Goal: Task Accomplishment & Management: Understand process/instructions

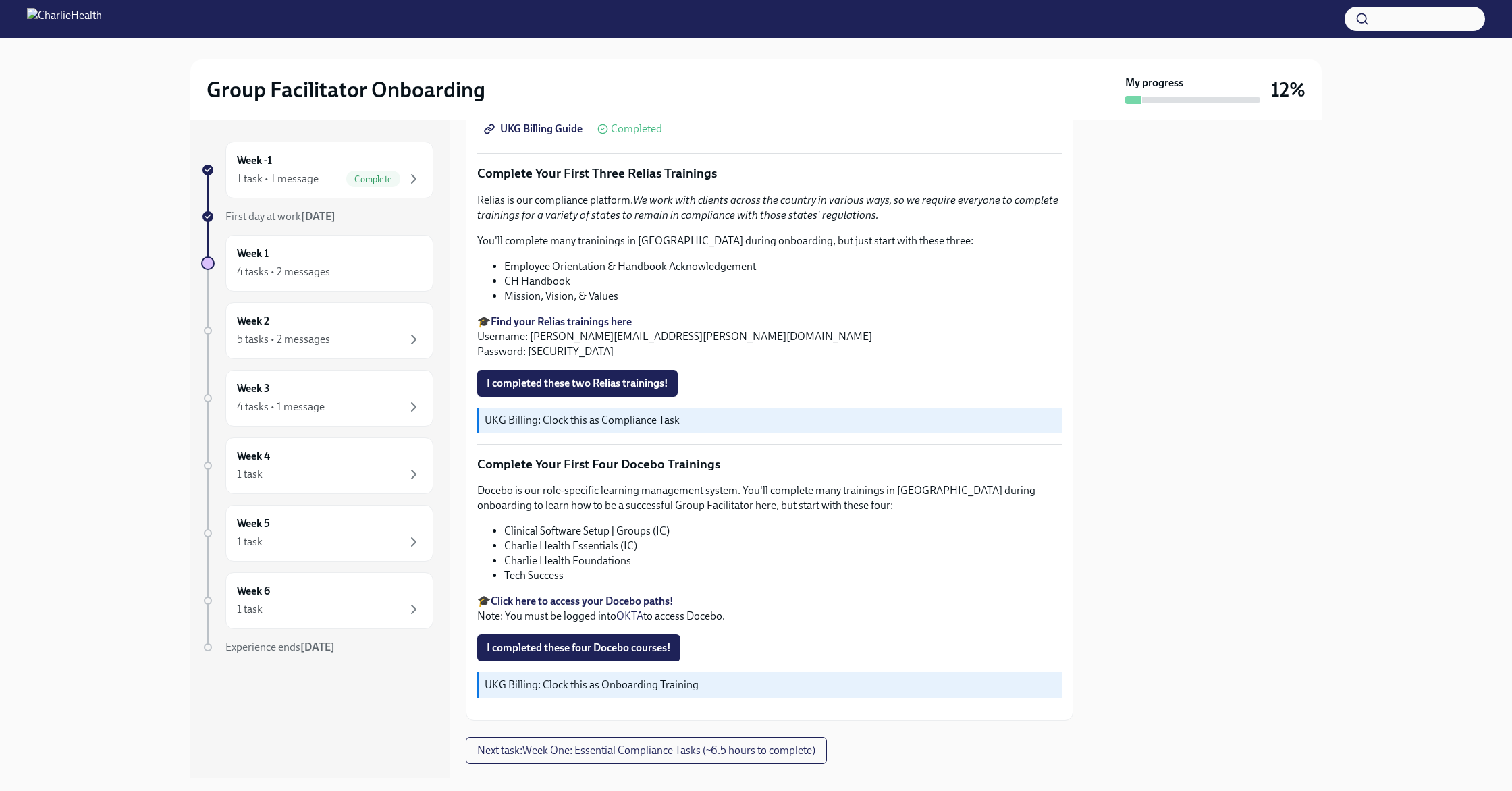
scroll to position [1640, 0]
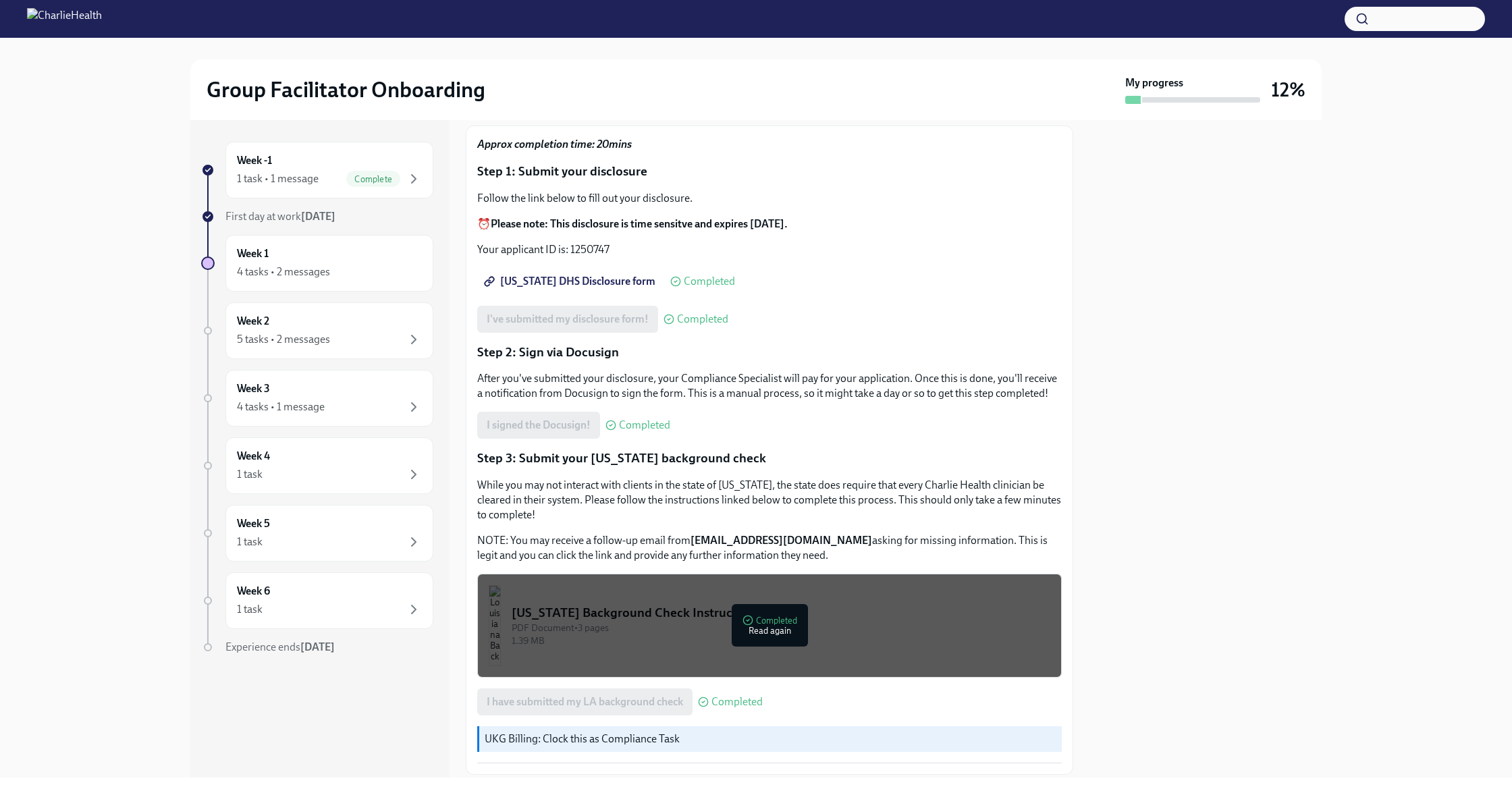
scroll to position [135, 0]
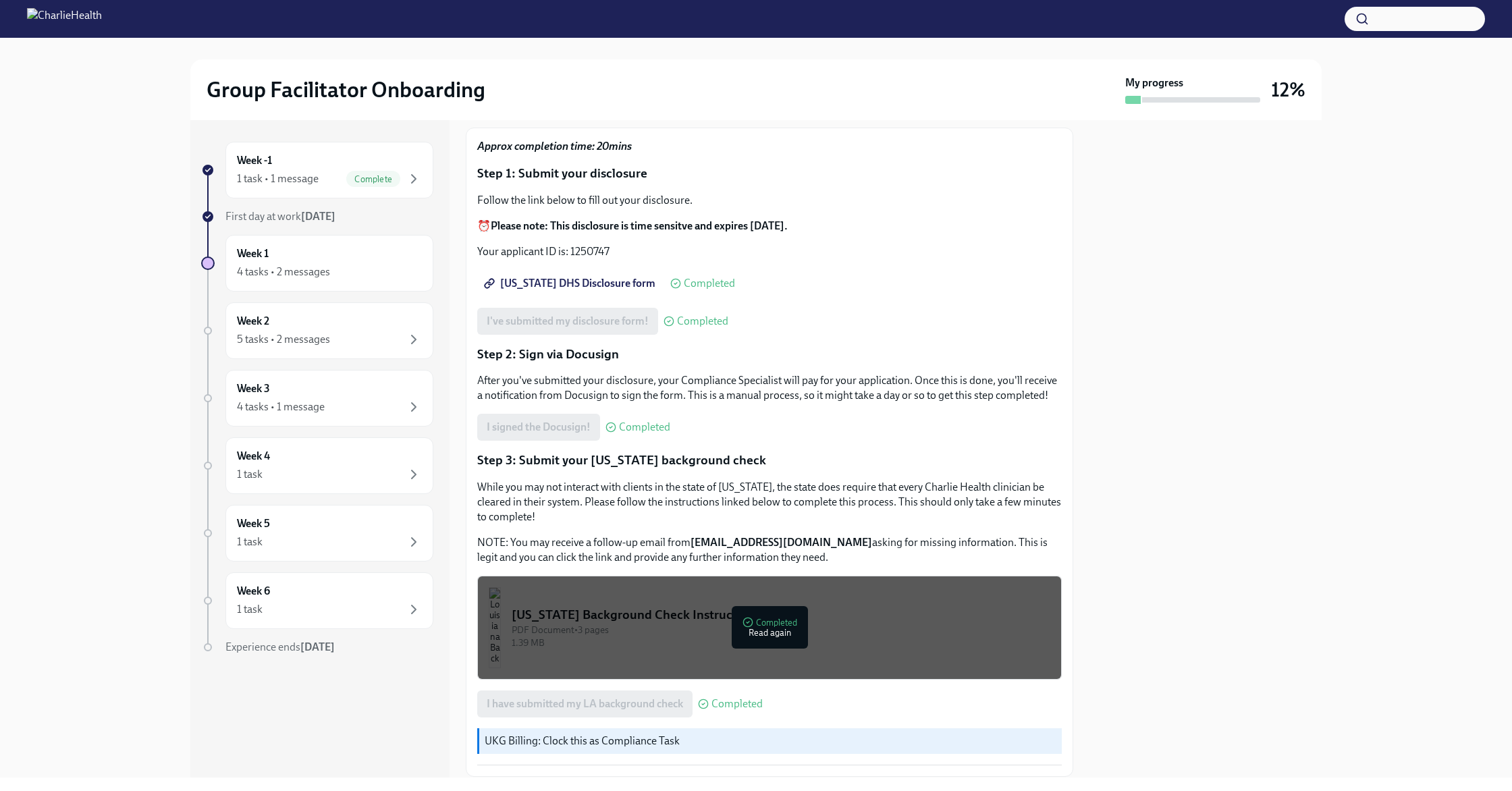
scroll to position [135, 0]
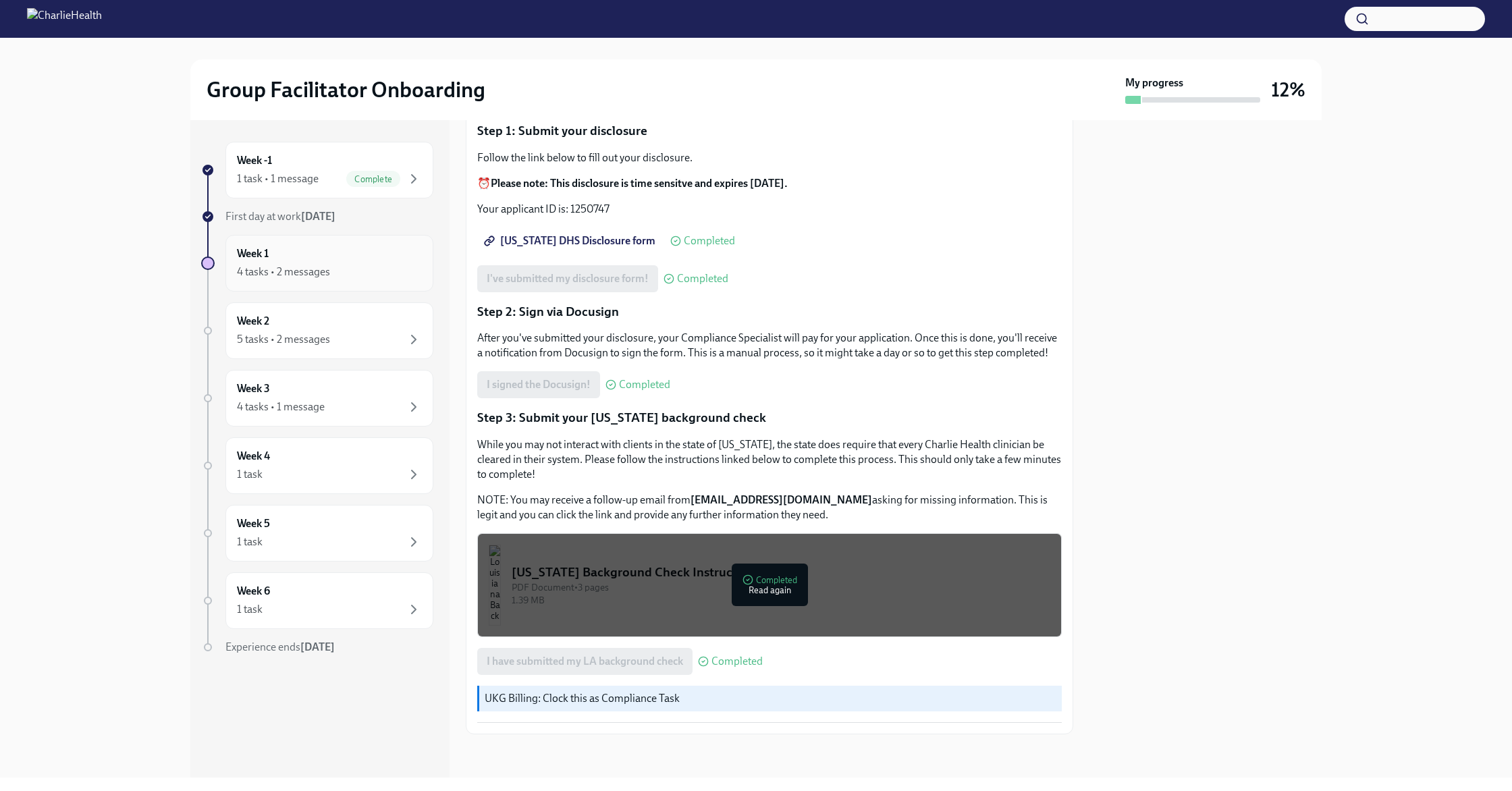
click at [338, 270] on div "4 tasks • 2 messages" at bounding box center [329, 272] width 185 height 16
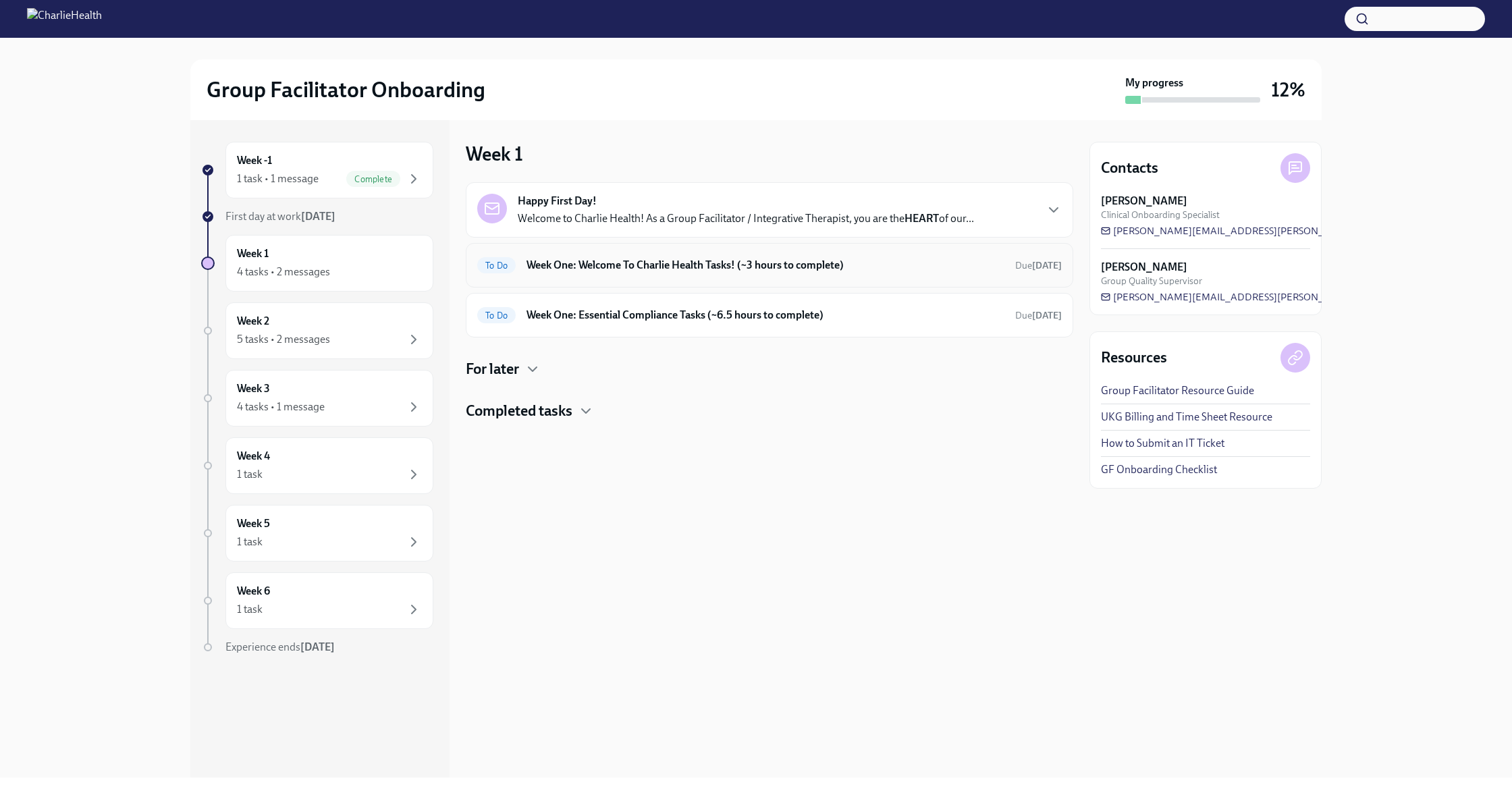
click at [634, 268] on h6 "Week One: Welcome To Charlie Health Tasks! (~3 hours to complete)" at bounding box center [765, 265] width 478 height 15
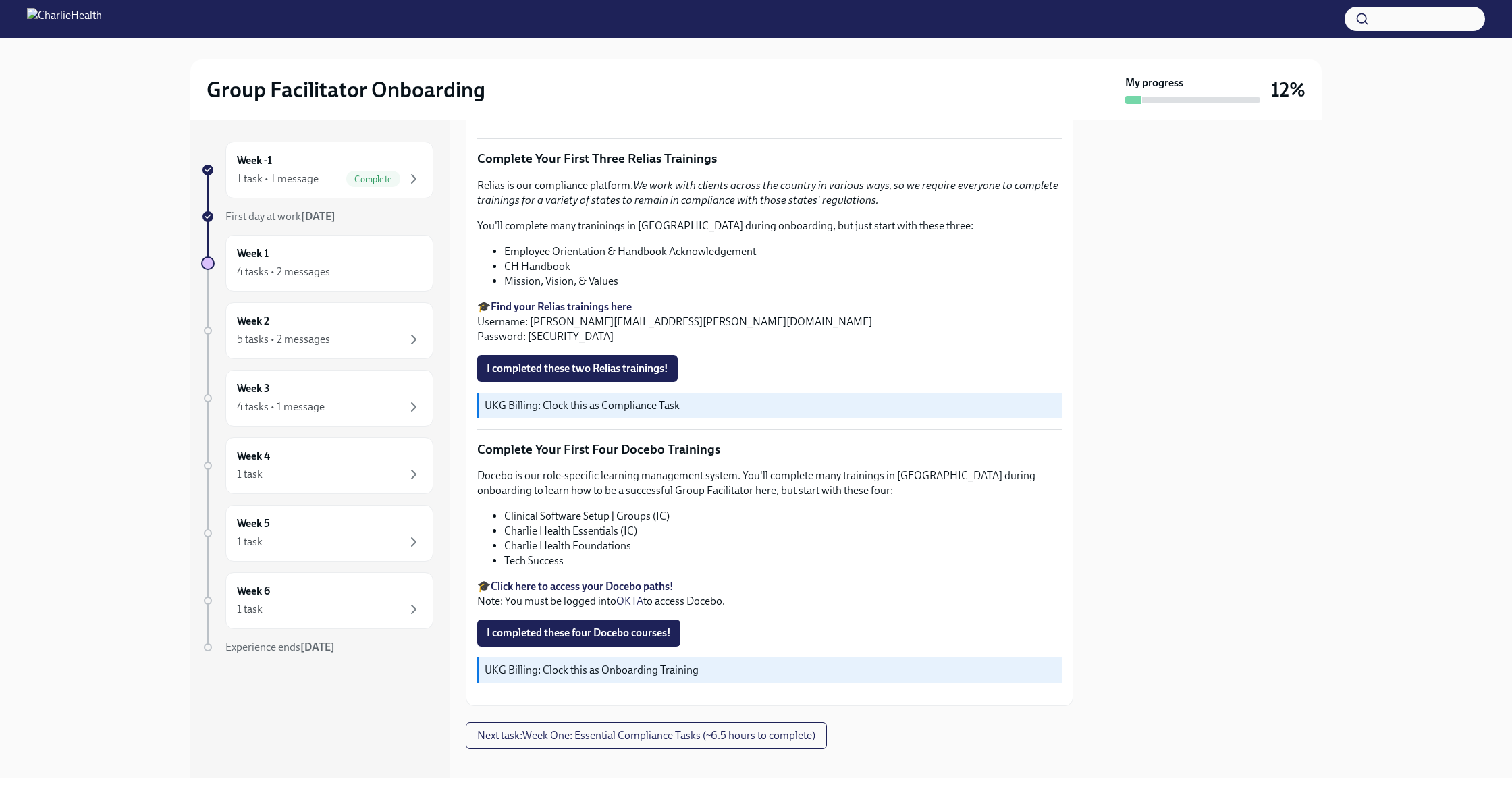
scroll to position [1640, 0]
click at [367, 264] on div "4 tasks • 2 messages" at bounding box center [329, 272] width 185 height 16
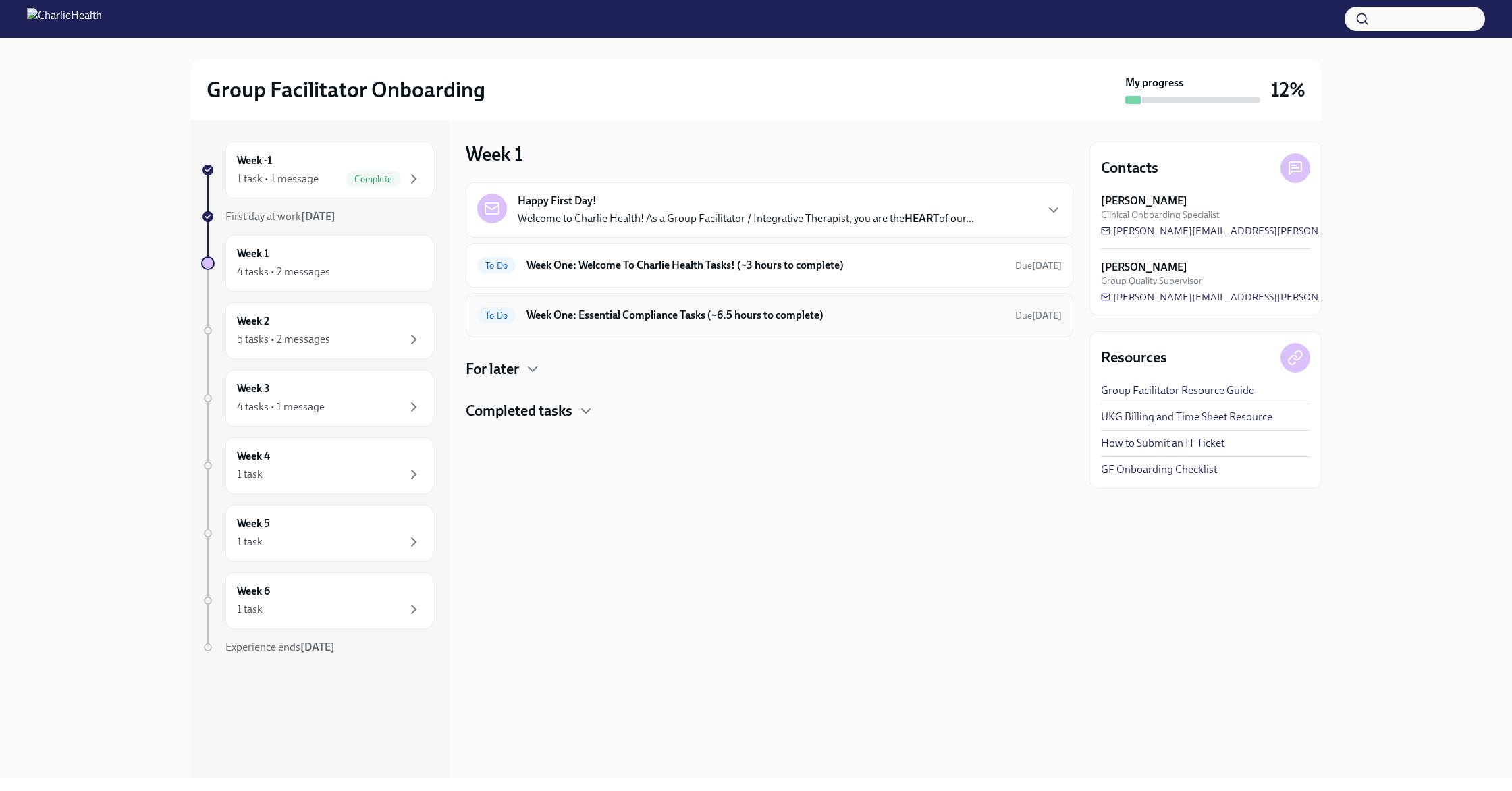
click at [663, 316] on h6 "Week One: Essential Compliance Tasks (~6.5 hours to complete)" at bounding box center [765, 315] width 478 height 15
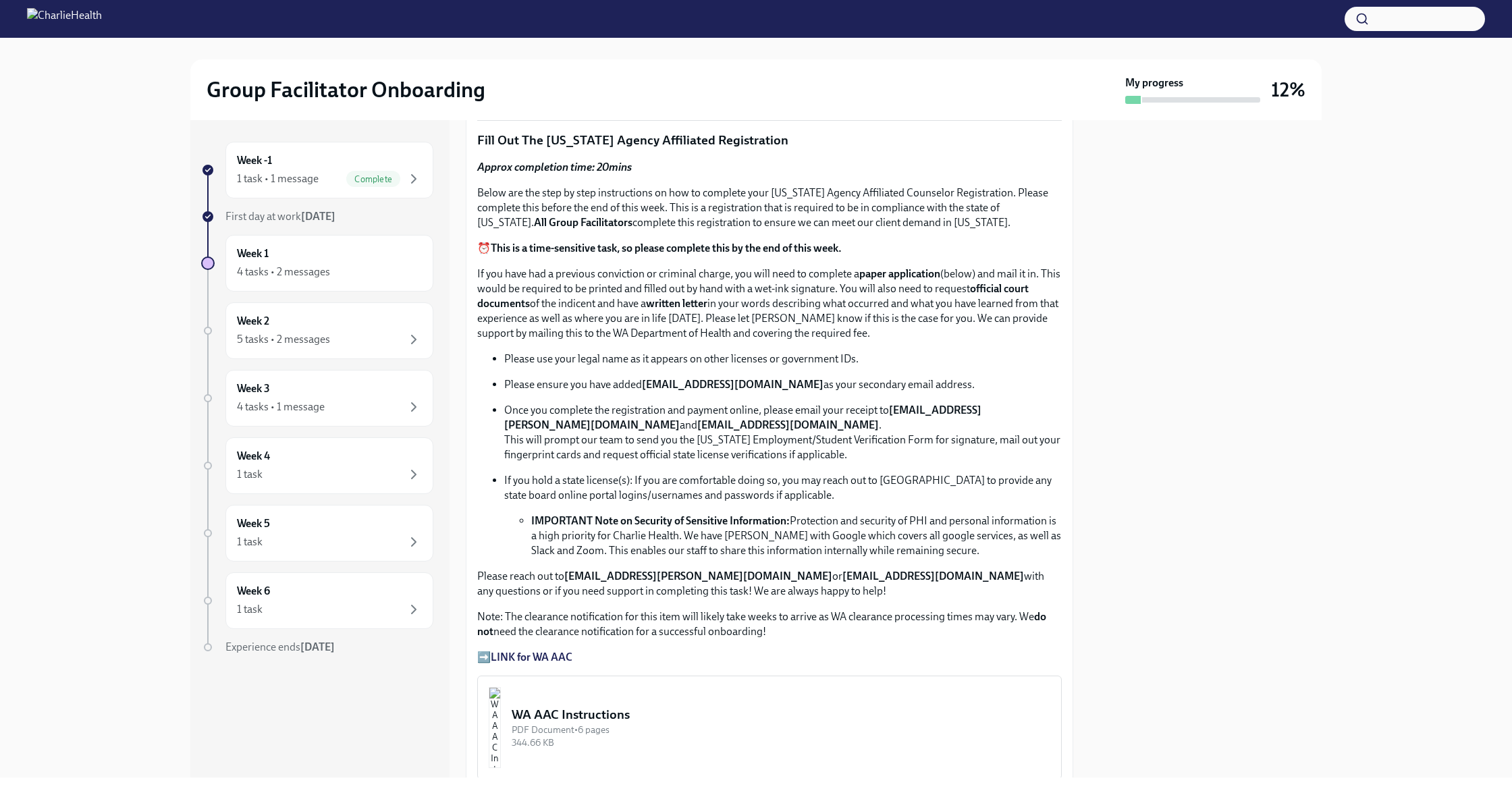
scroll to position [578, 0]
click at [341, 277] on div "4 tasks • 2 messages" at bounding box center [329, 272] width 185 height 16
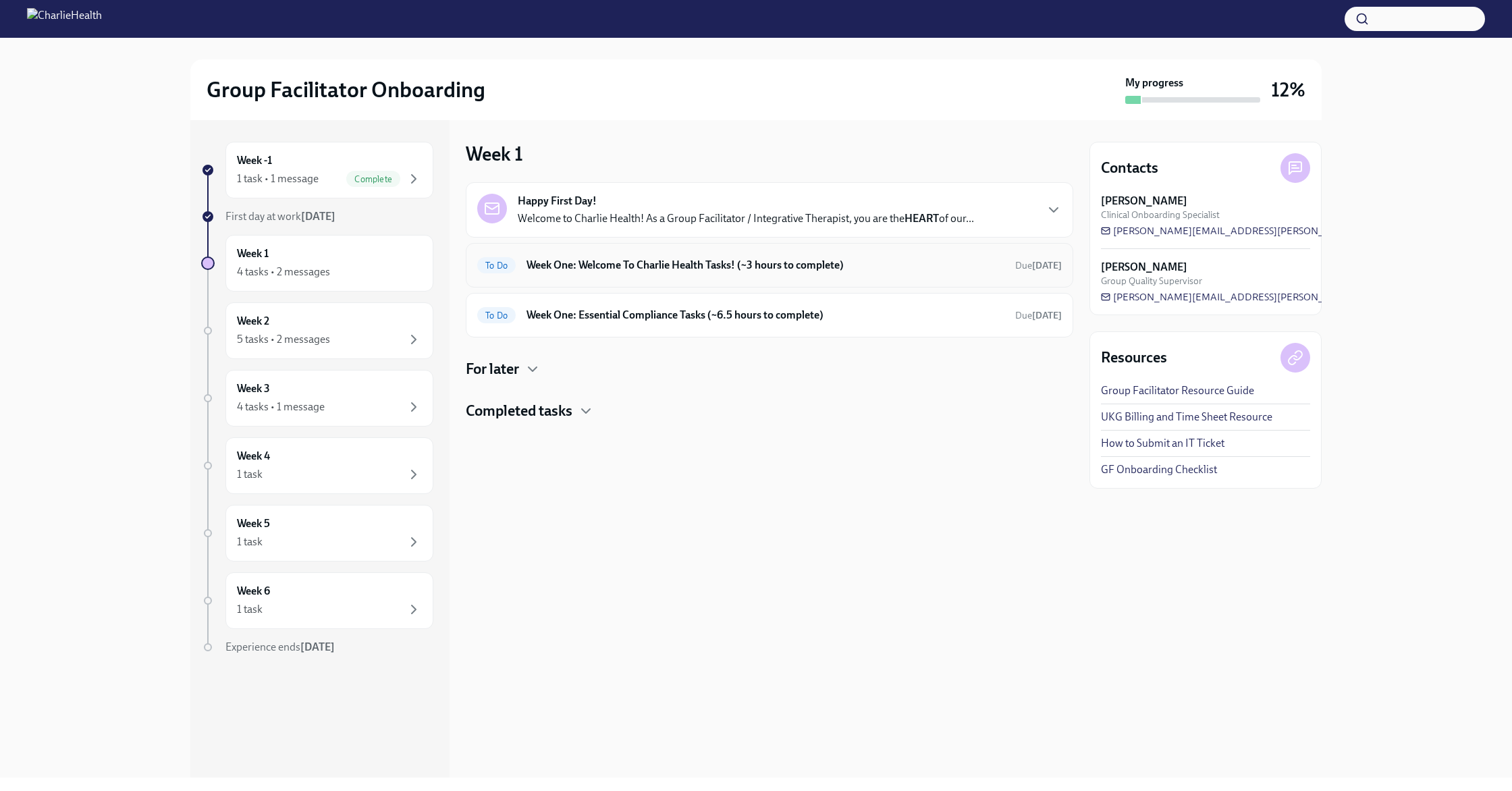
click at [571, 268] on h6 "Week One: Welcome To Charlie Health Tasks! (~3 hours to complete)" at bounding box center [765, 265] width 478 height 15
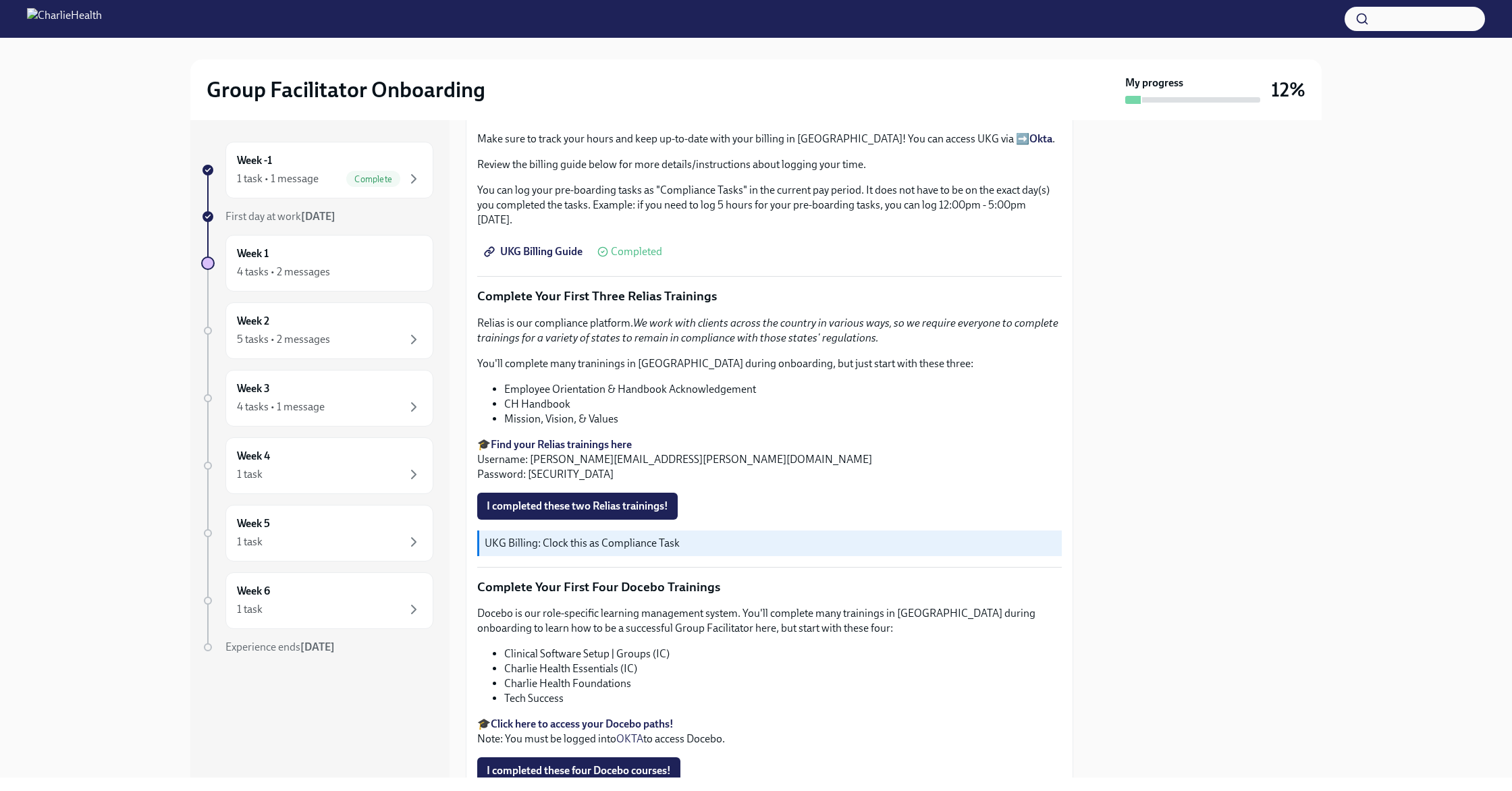
scroll to position [1510, 0]
